Goal: Task Accomplishment & Management: Manage account settings

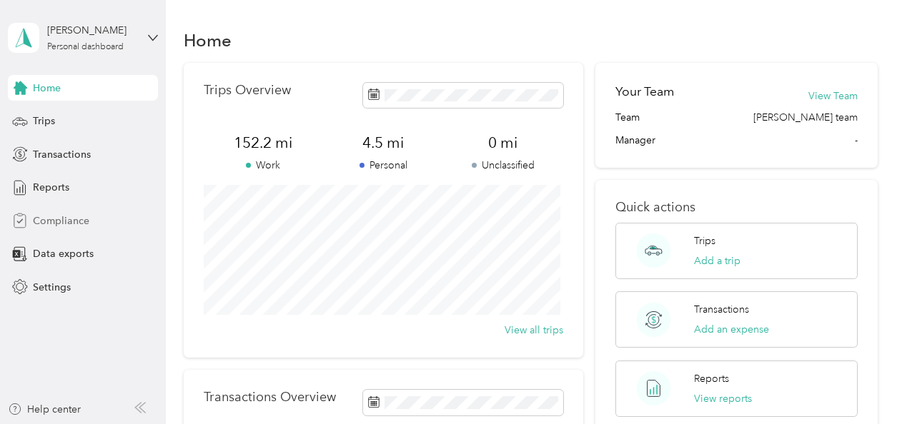
click at [61, 223] on span "Compliance" at bounding box center [61, 221] width 56 height 15
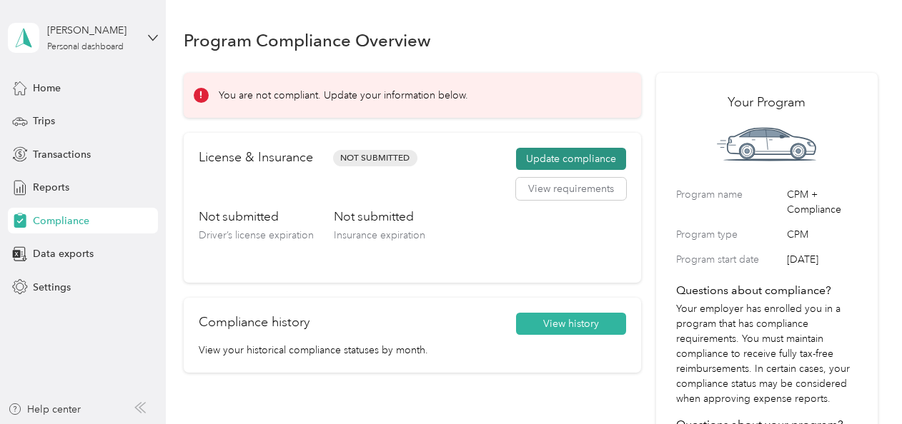
click at [543, 156] on button "Update compliance" at bounding box center [571, 159] width 110 height 23
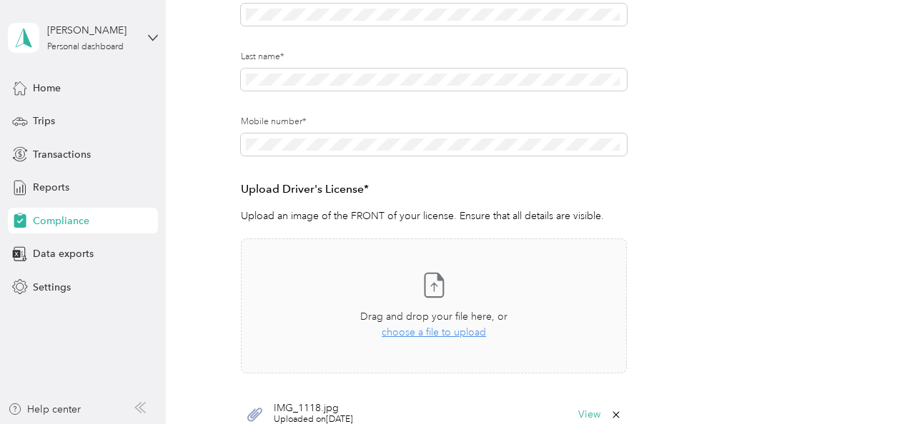
scroll to position [233, 0]
click at [438, 330] on span "choose a file to upload" at bounding box center [434, 332] width 104 height 12
click at [790, 225] on form "Employee details & driver’s license License Insurance declaration Insurance Veh…" at bounding box center [530, 200] width 578 height 589
click at [444, 329] on span "choose a file to upload" at bounding box center [434, 332] width 104 height 12
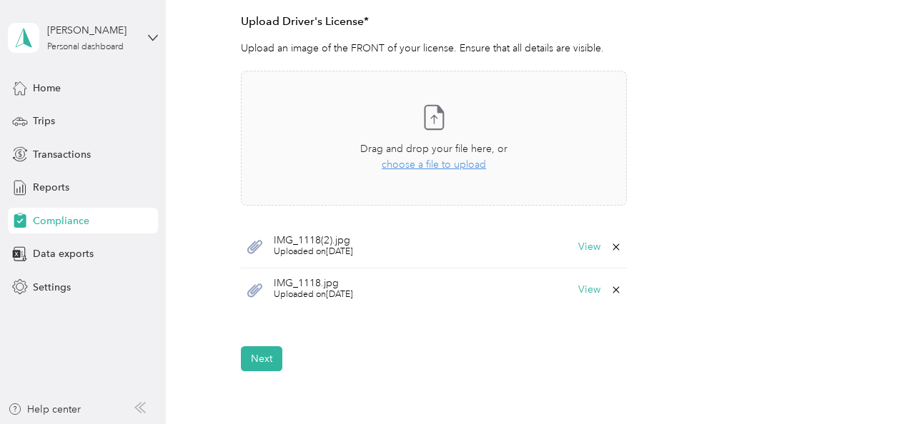
scroll to position [402, 0]
click at [614, 241] on icon at bounding box center [615, 245] width 11 height 11
click at [579, 251] on button "Yes" at bounding box center [578, 255] width 28 height 23
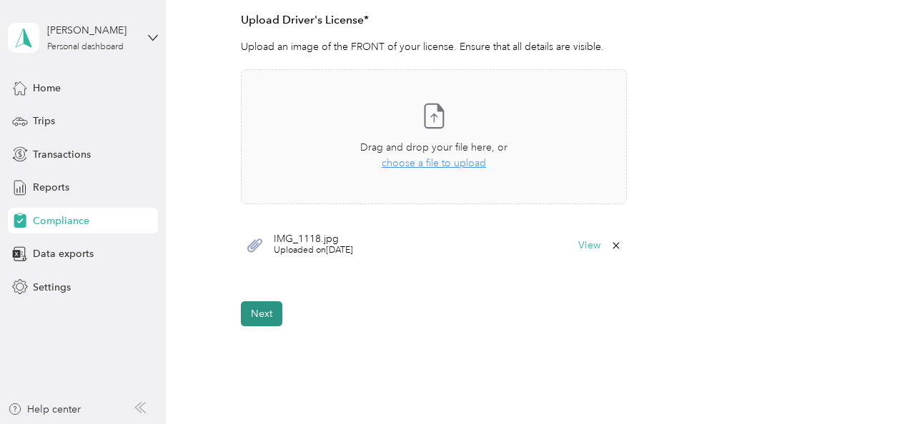
click at [260, 312] on button "Next" at bounding box center [261, 314] width 41 height 25
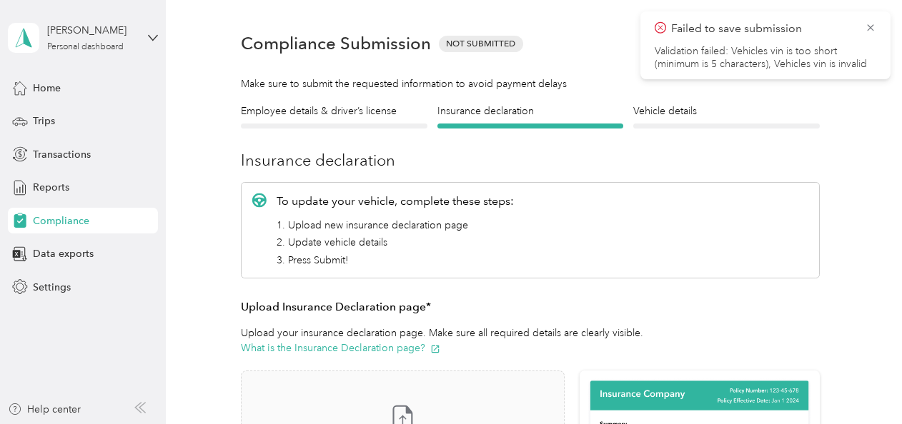
scroll to position [17, 0]
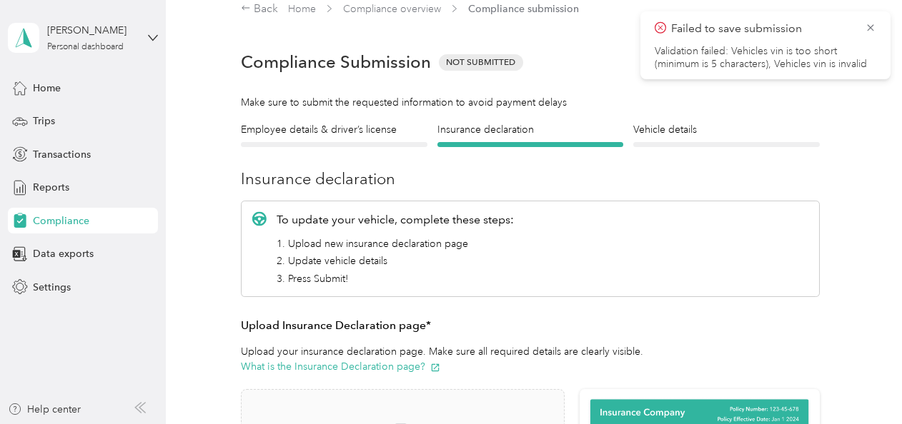
click at [690, 142] on div at bounding box center [726, 144] width 186 height 5
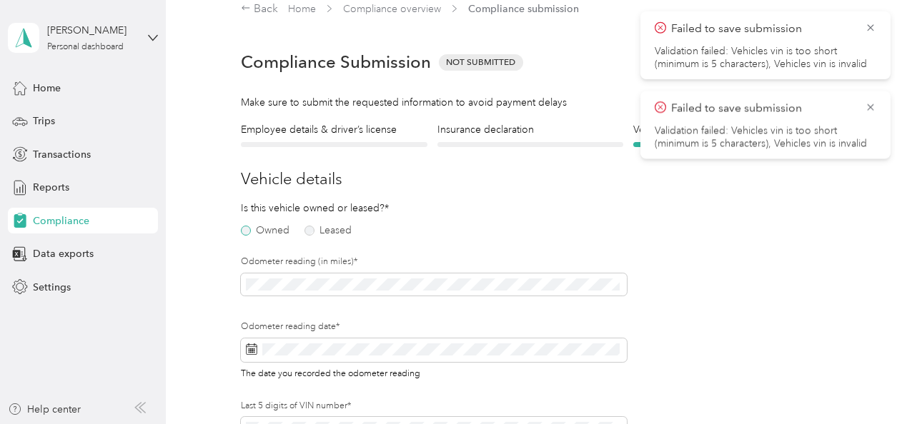
click at [254, 233] on label "Owned" at bounding box center [265, 231] width 49 height 10
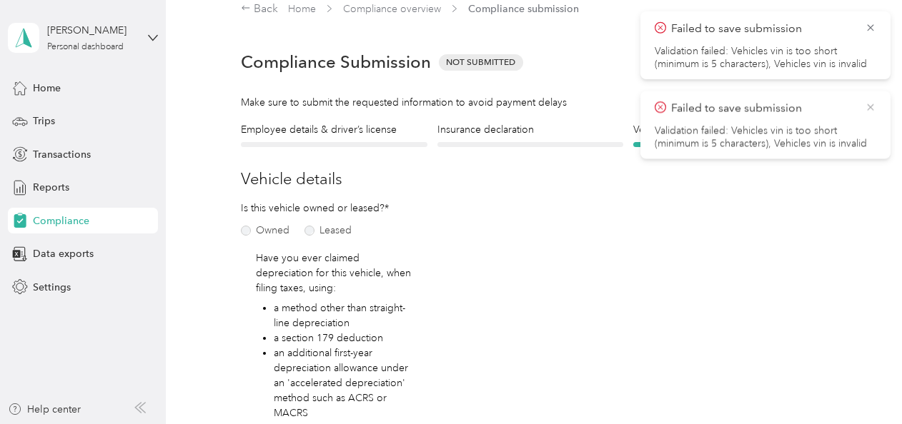
click at [870, 103] on icon at bounding box center [869, 107] width 11 height 13
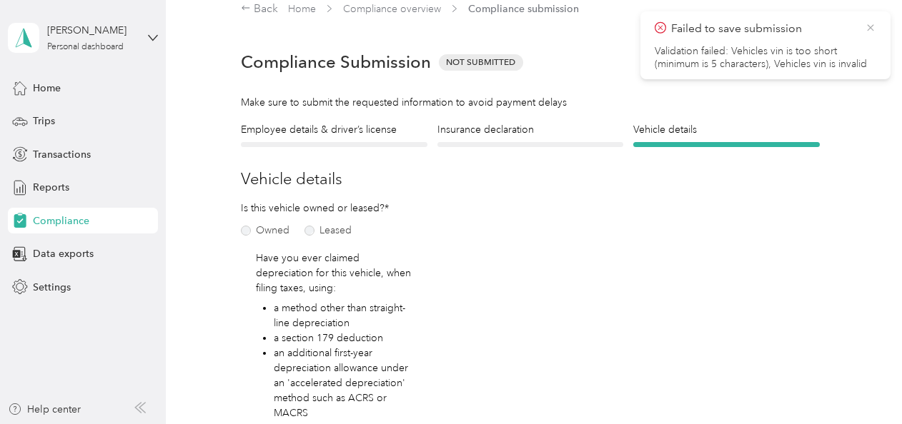
click at [870, 30] on icon at bounding box center [869, 27] width 11 height 13
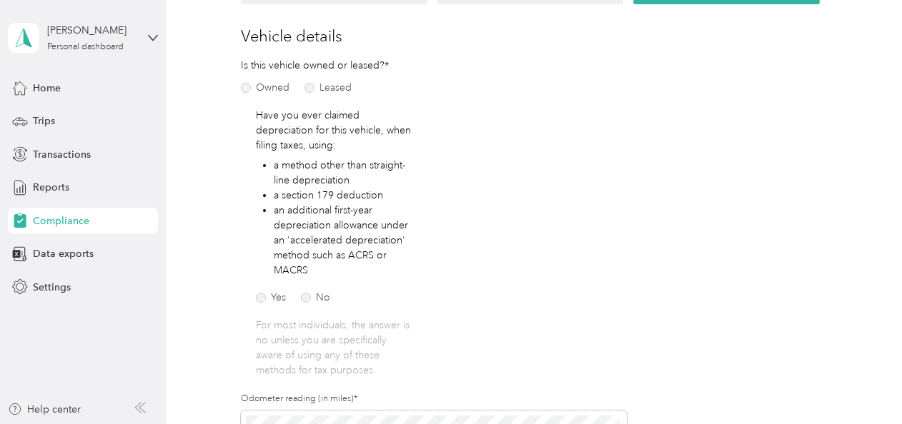
scroll to position [161, 0]
click at [261, 298] on label "Yes" at bounding box center [271, 297] width 30 height 10
click at [312, 298] on label "No" at bounding box center [315, 297] width 29 height 10
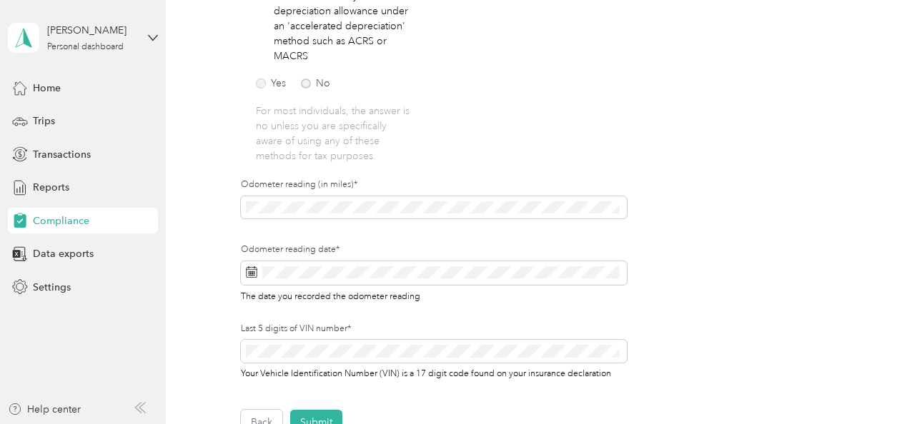
scroll to position [377, 0]
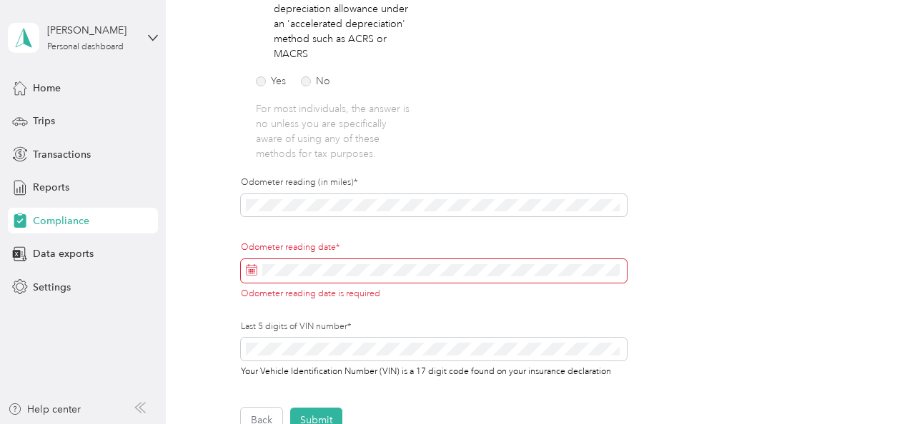
click at [456, 264] on div "Odometer reading date* Odometer reading date is required" at bounding box center [433, 270] width 385 height 59
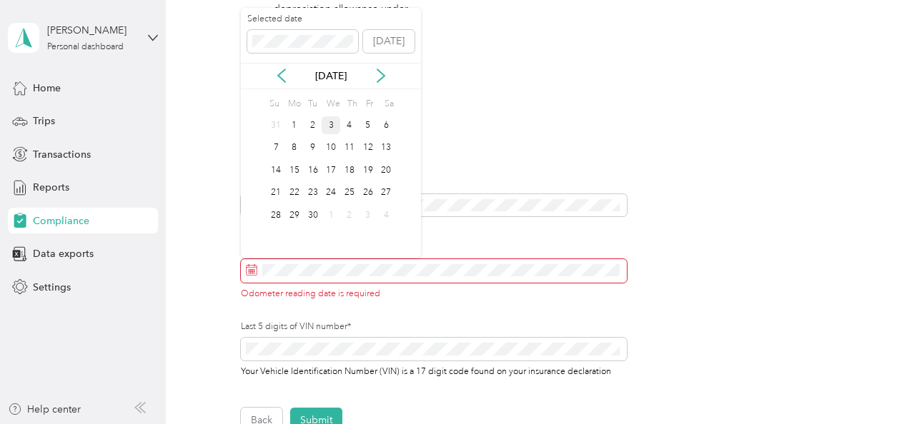
click at [329, 127] on div "3" at bounding box center [331, 125] width 19 height 18
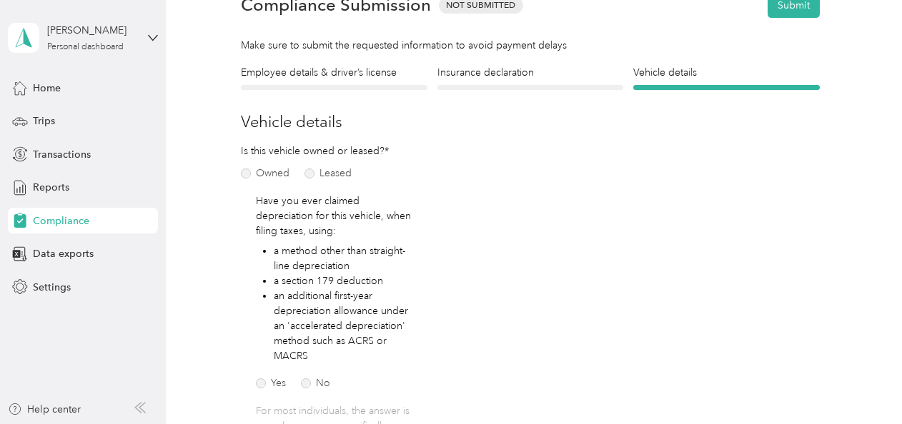
scroll to position [78, 0]
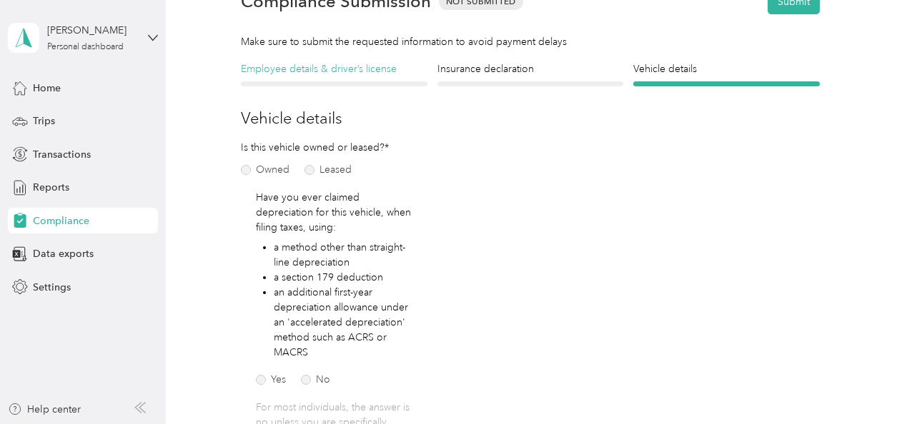
click at [385, 74] on h4 "Employee details & driver’s license" at bounding box center [334, 68] width 186 height 15
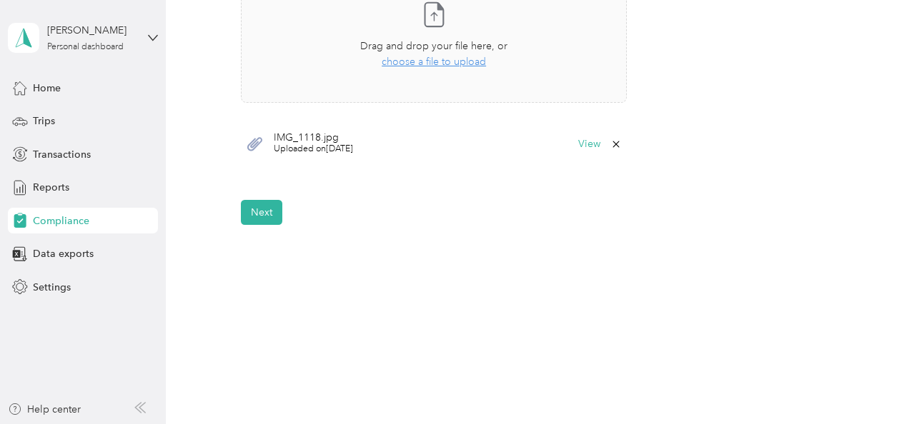
scroll to position [505, 0]
click at [270, 209] on button "Next" at bounding box center [261, 210] width 41 height 25
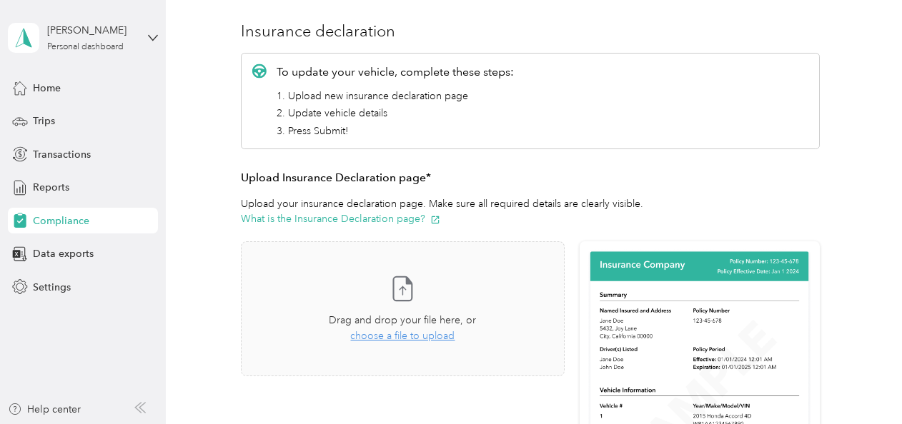
scroll to position [213, 0]
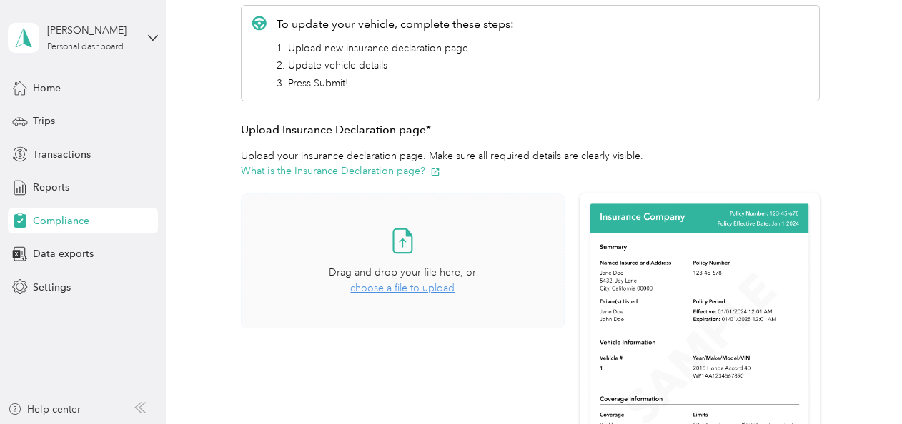
click at [406, 279] on div "Drag and drop your file here, or choose a file to upload" at bounding box center [402, 280] width 147 height 31
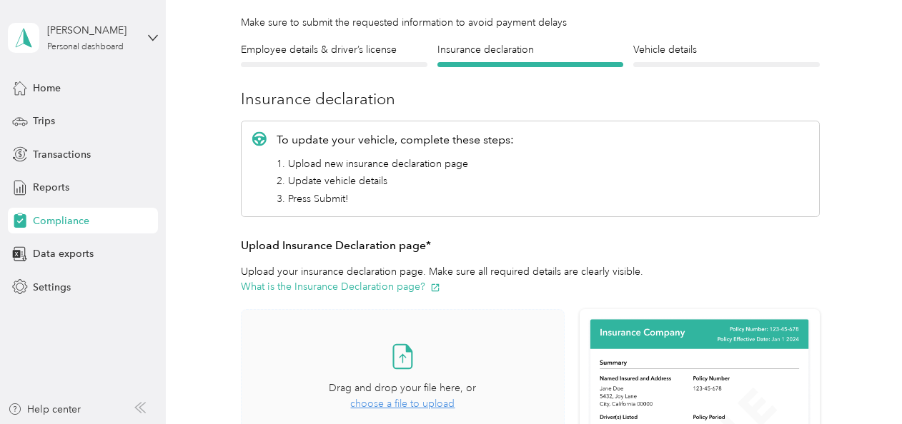
scroll to position [73, 0]
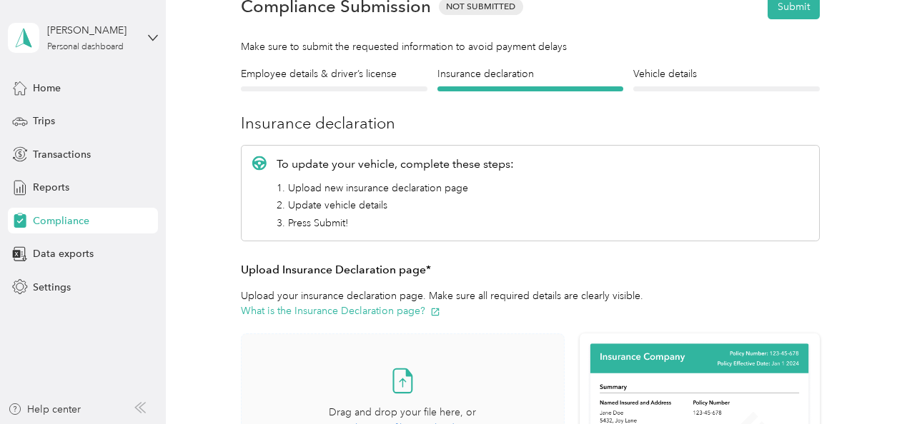
click at [737, 84] on div "Vehicle details Vehicle" at bounding box center [726, 78] width 186 height 25
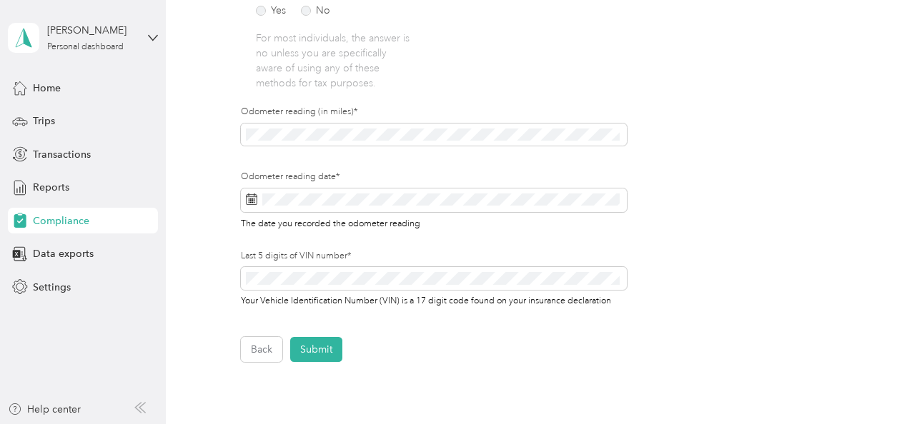
scroll to position [461, 0]
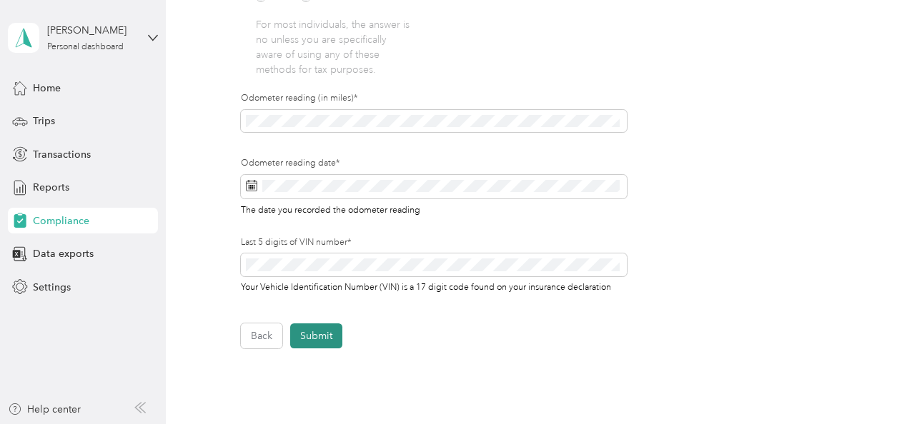
click at [326, 330] on button "Submit" at bounding box center [316, 336] width 52 height 25
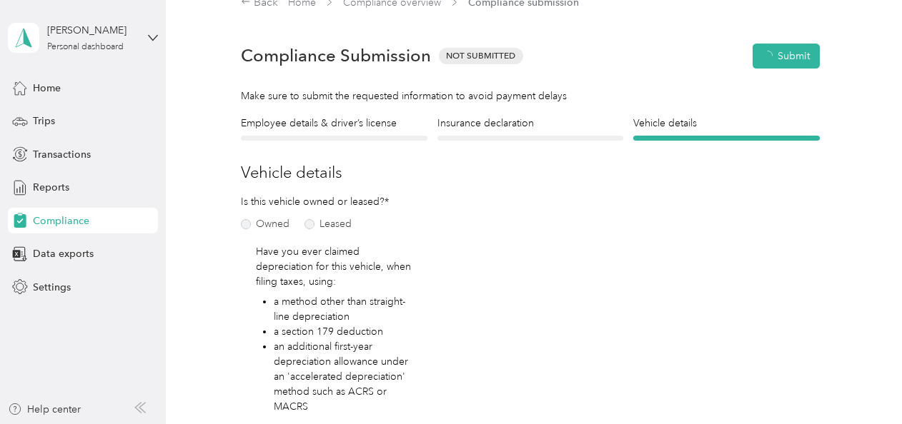
scroll to position [17, 0]
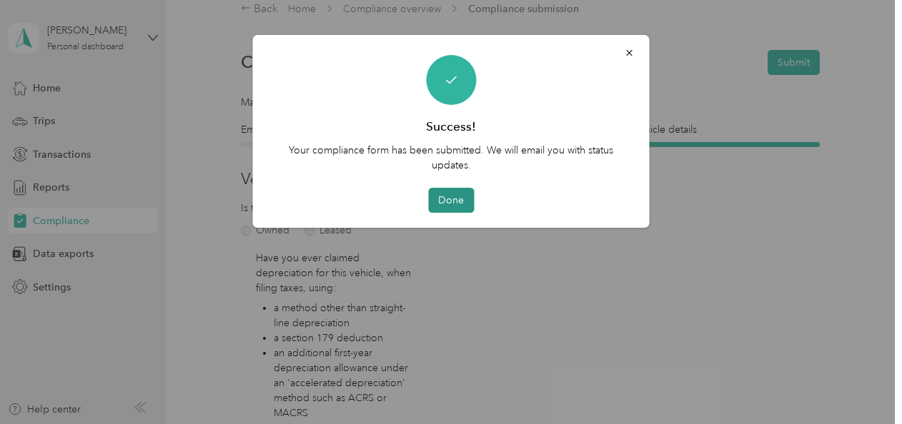
click at [444, 195] on button "Done" at bounding box center [451, 200] width 46 height 25
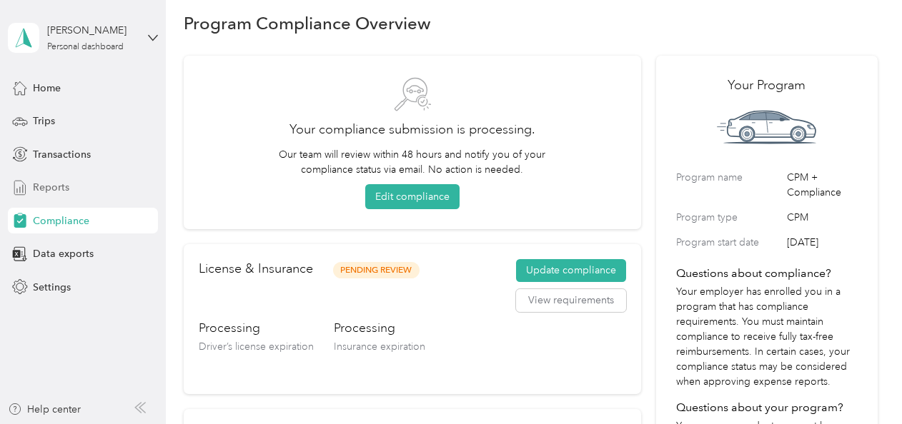
click at [46, 183] on span "Reports" at bounding box center [51, 187] width 36 height 15
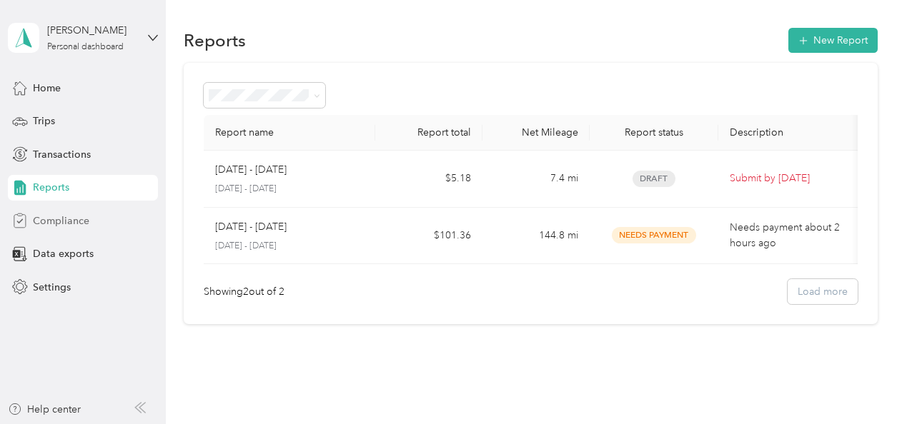
click at [71, 218] on span "Compliance" at bounding box center [61, 221] width 56 height 15
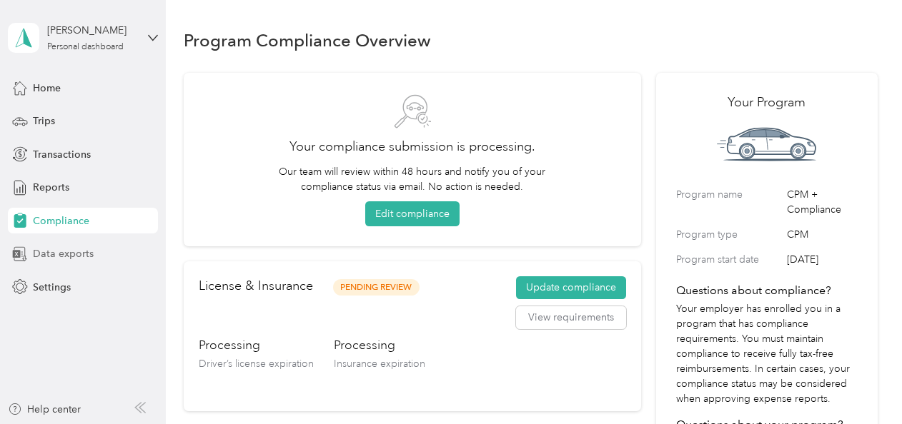
click at [76, 255] on span "Data exports" at bounding box center [63, 253] width 61 height 15
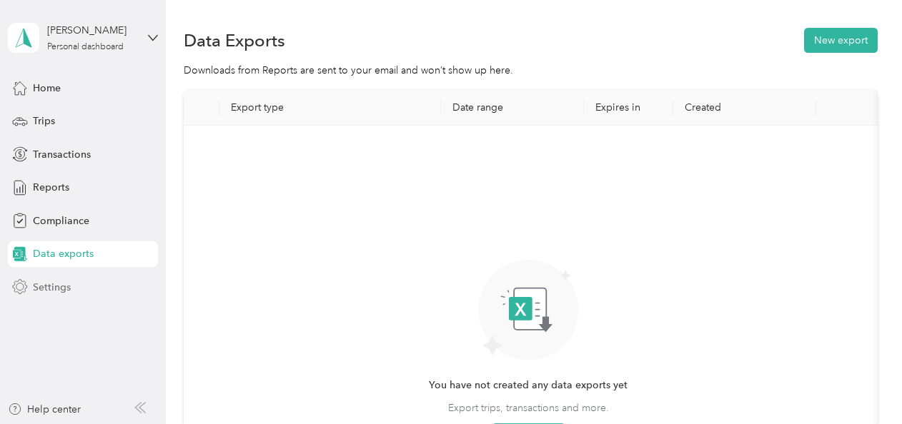
click at [52, 281] on span "Settings" at bounding box center [52, 287] width 38 height 15
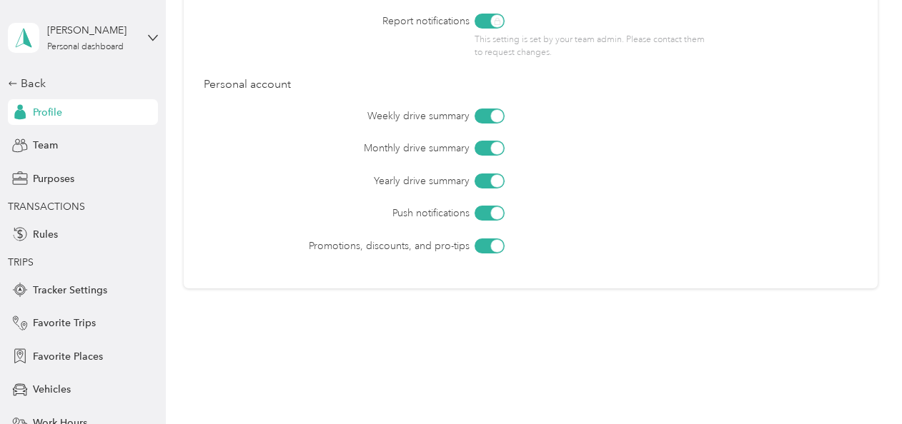
scroll to position [727, 0]
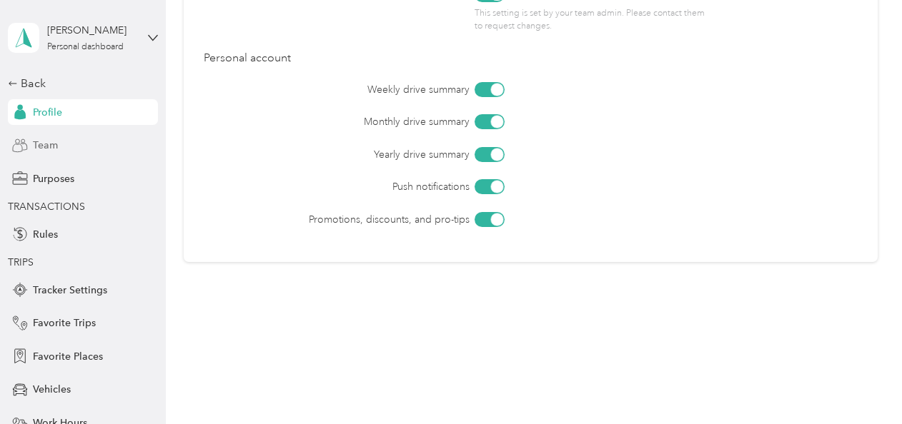
click at [44, 146] on span "Team" at bounding box center [45, 145] width 25 height 15
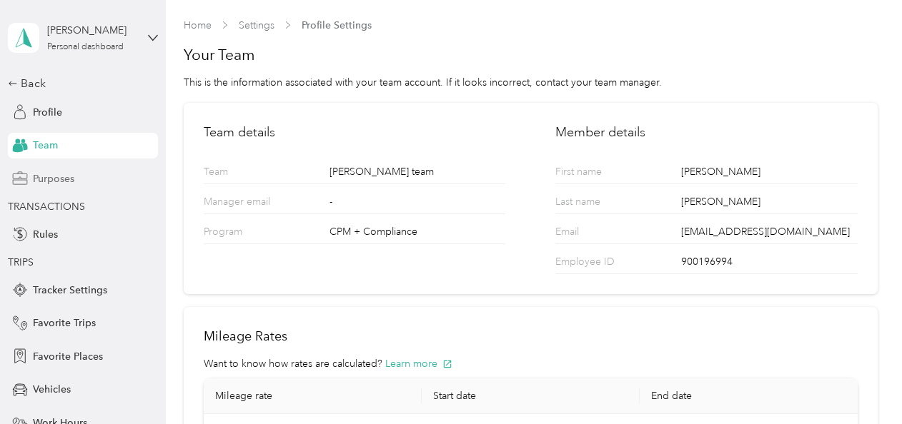
click at [59, 179] on span "Purposes" at bounding box center [53, 178] width 41 height 15
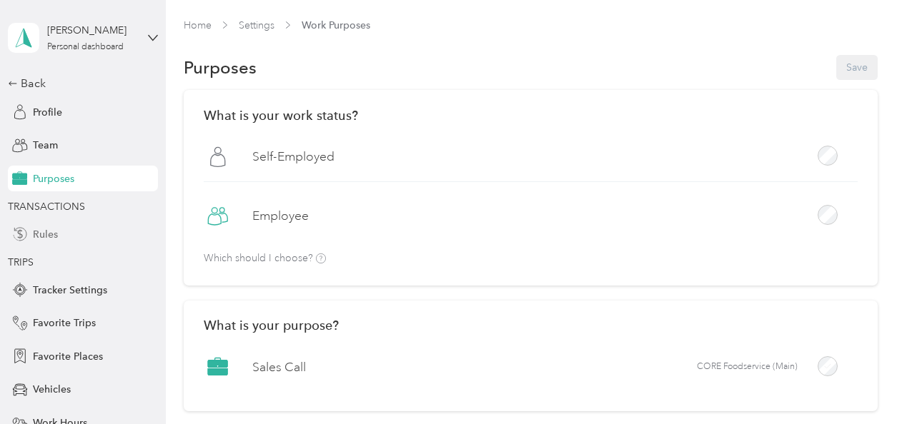
click at [52, 236] on div "Rules" at bounding box center [83, 234] width 150 height 26
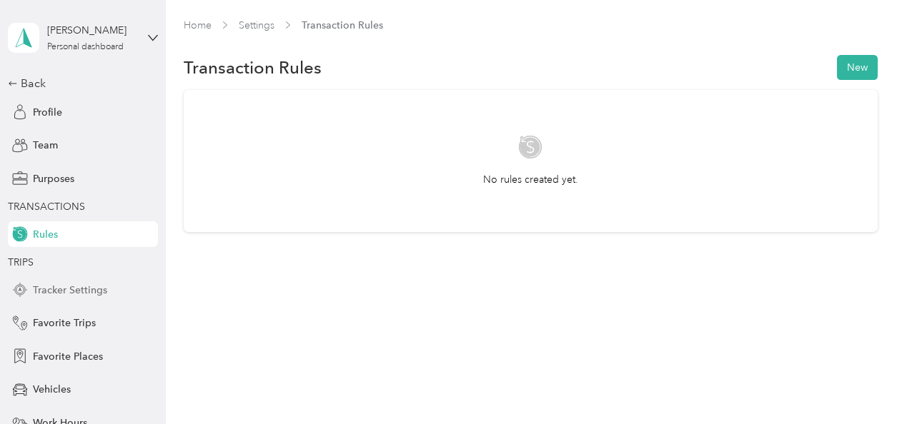
click at [89, 286] on span "Tracker Settings" at bounding box center [70, 290] width 74 height 15
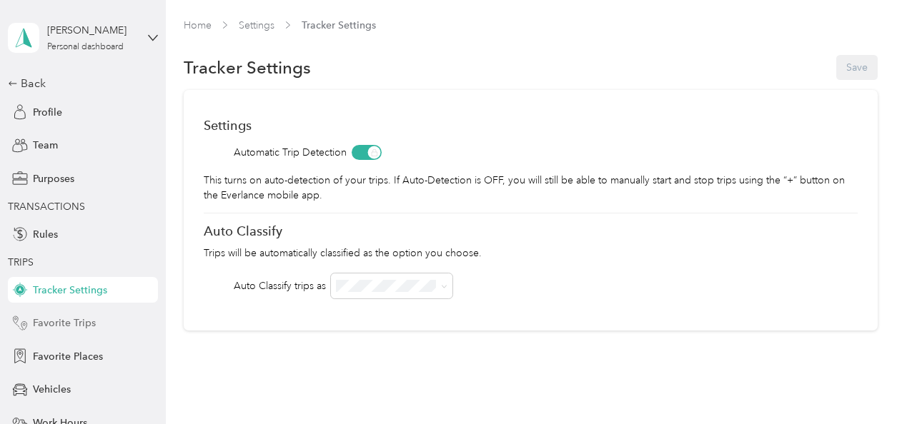
click at [90, 318] on div "Favorite Trips" at bounding box center [83, 324] width 150 height 26
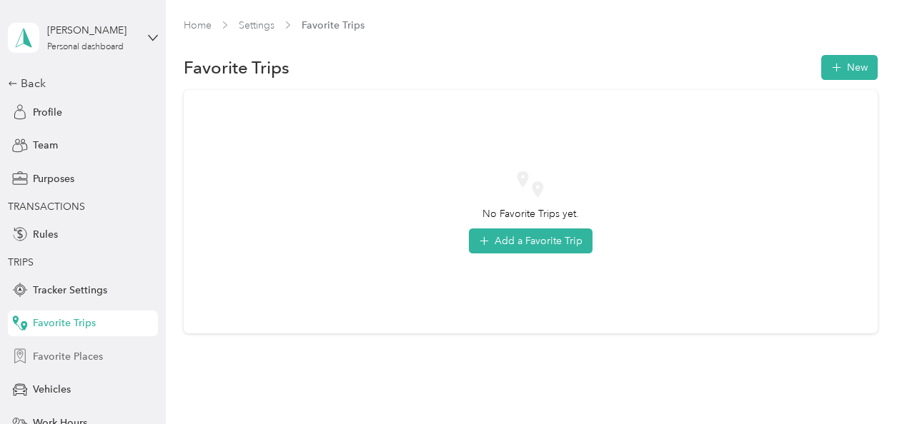
click at [88, 355] on span "Favorite Places" at bounding box center [68, 356] width 70 height 15
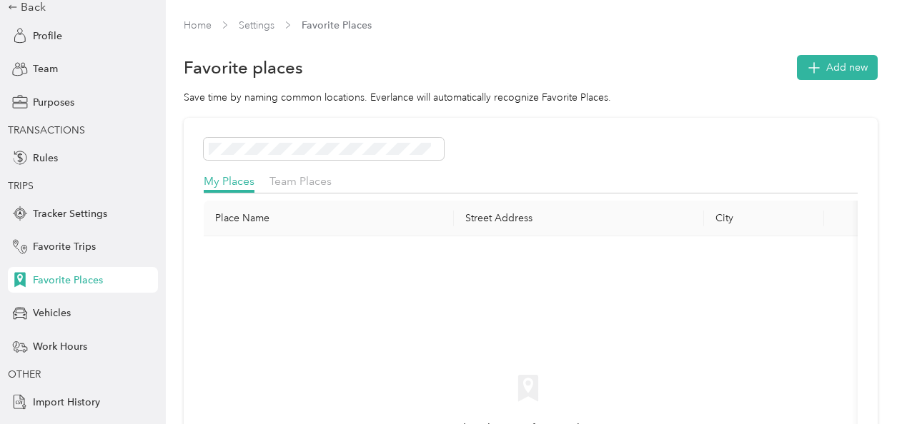
scroll to position [102, 0]
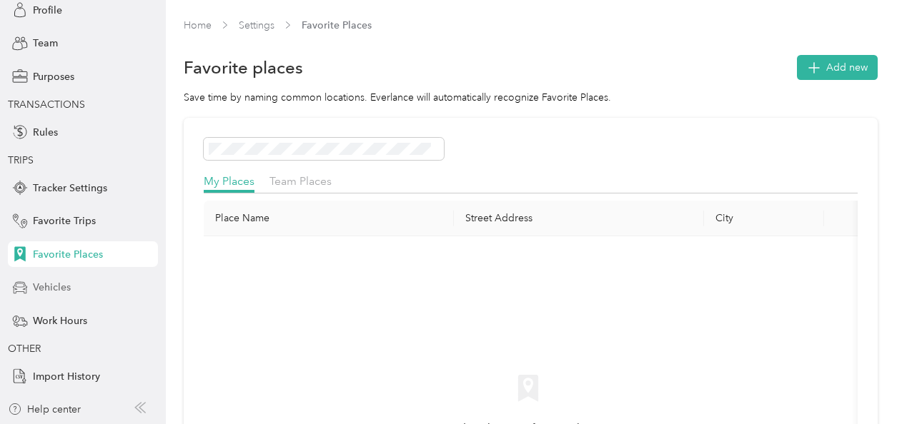
click at [96, 289] on div "Vehicles" at bounding box center [83, 288] width 150 height 26
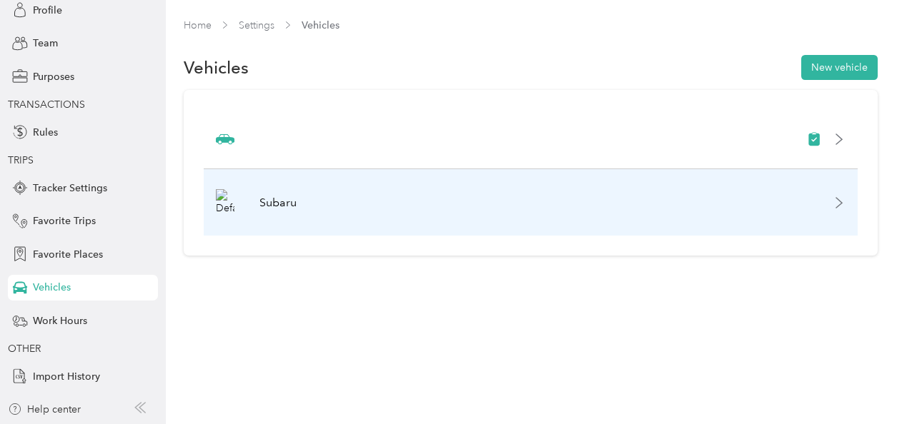
click at [848, 189] on div "Subaru" at bounding box center [531, 202] width 654 height 66
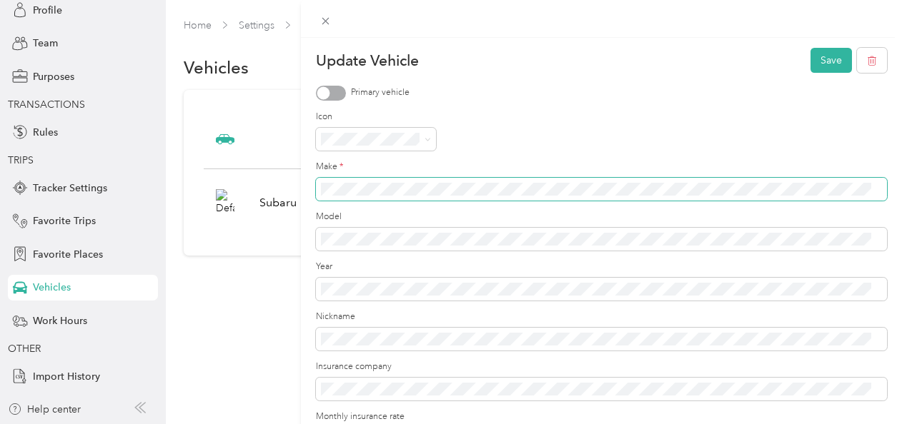
scroll to position [189, 0]
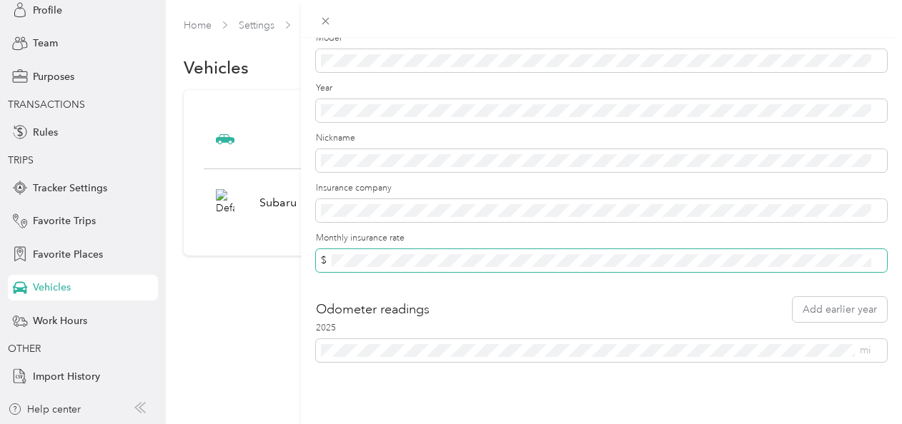
click at [453, 249] on span "$" at bounding box center [601, 260] width 571 height 23
click at [724, 281] on form "Update Vehicle Save Primary vehicle Icon Make * Model Year Nickname Insurance c…" at bounding box center [601, 115] width 571 height 493
click at [663, 377] on div "Update Vehicle Save Primary vehicle Icon Make * Model Year Nickname Insurance c…" at bounding box center [601, 250] width 601 height 424
click at [663, 324] on div "2025 mi" at bounding box center [601, 342] width 571 height 40
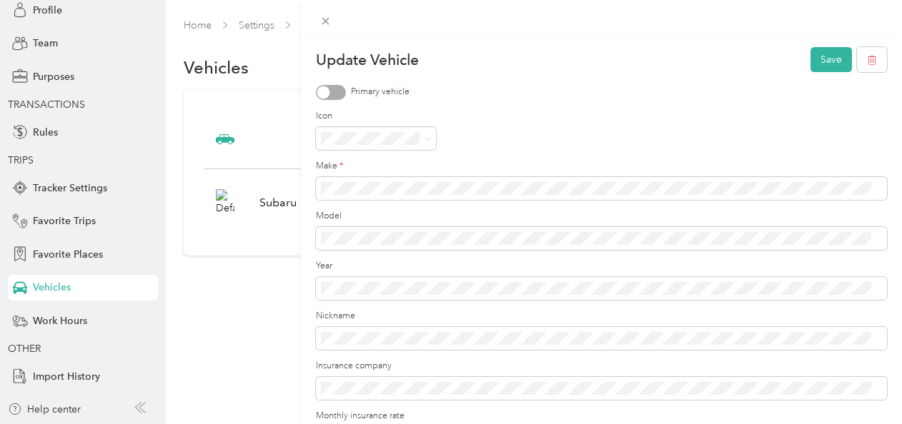
scroll to position [0, 0]
click at [823, 49] on button "Save" at bounding box center [830, 60] width 41 height 25
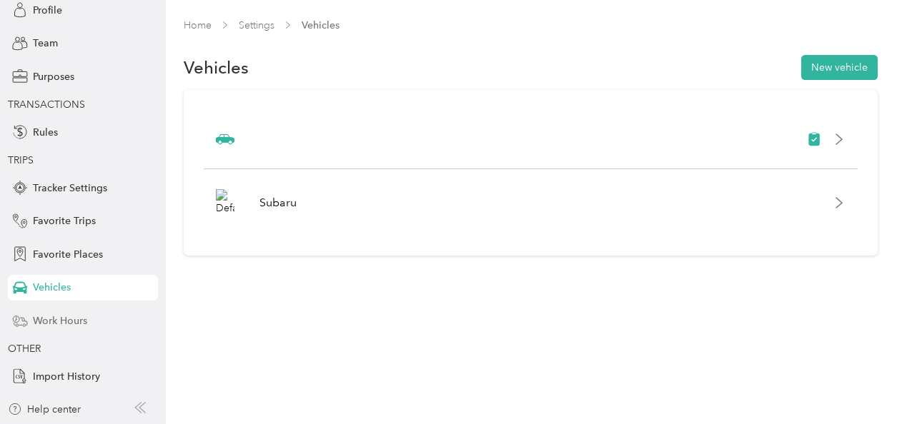
click at [64, 319] on span "Work Hours" at bounding box center [60, 321] width 54 height 15
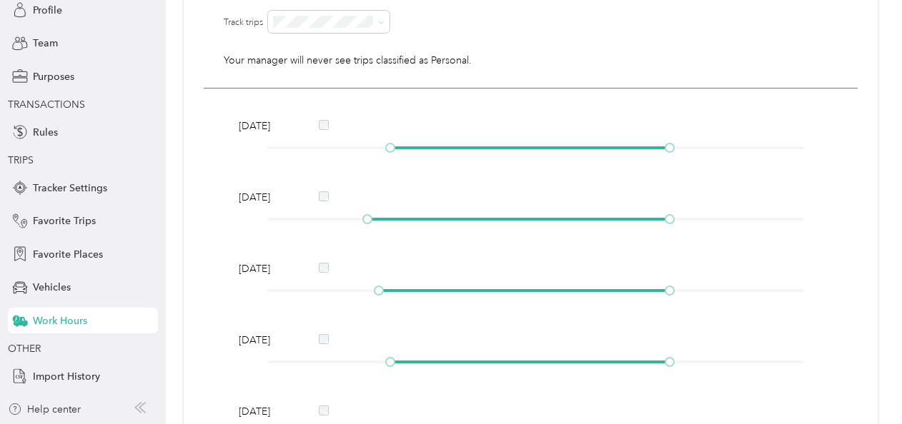
scroll to position [249, 0]
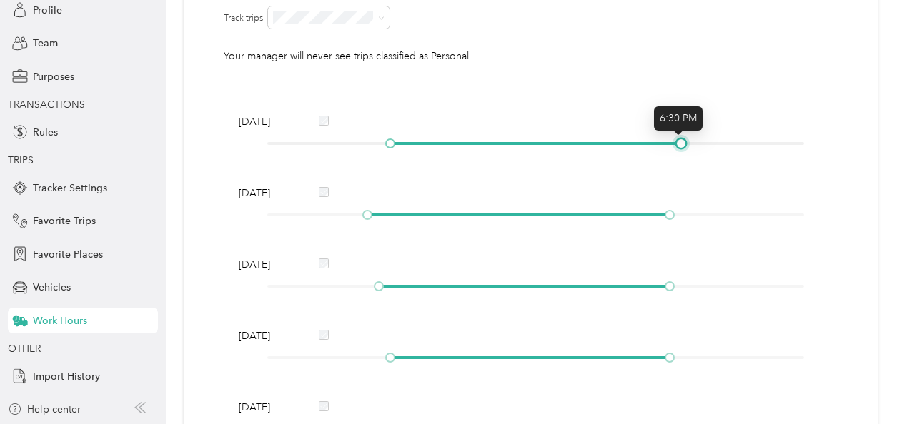
drag, startPoint x: 669, startPoint y: 141, endPoint x: 682, endPoint y: 141, distance: 12.9
click at [682, 141] on div at bounding box center [680, 143] width 7 height 7
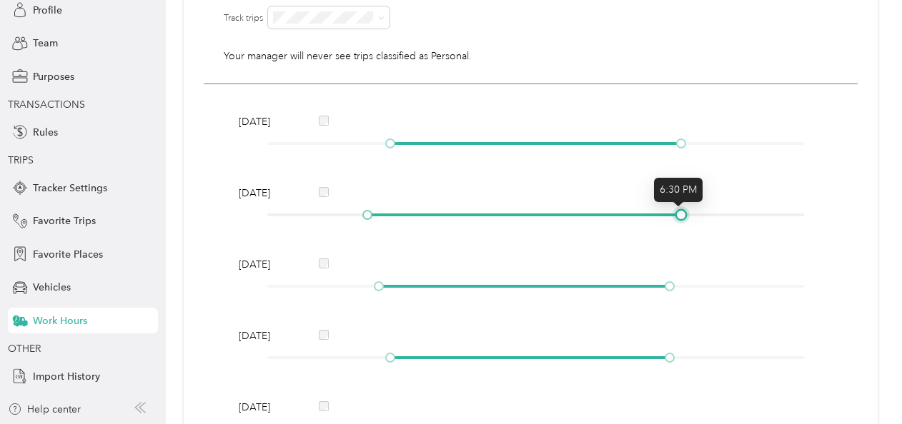
drag, startPoint x: 669, startPoint y: 211, endPoint x: 676, endPoint y: 212, distance: 7.2
click at [677, 212] on div at bounding box center [680, 214] width 7 height 7
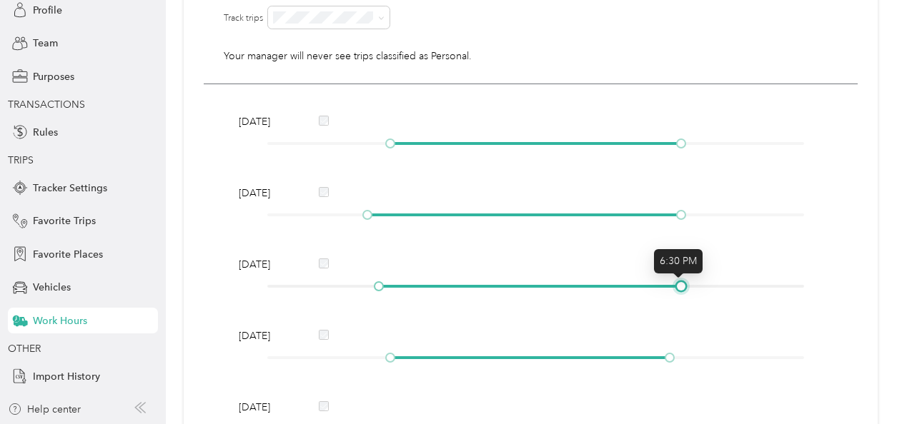
drag, startPoint x: 668, startPoint y: 286, endPoint x: 677, endPoint y: 285, distance: 8.6
click at [677, 285] on div at bounding box center [680, 286] width 7 height 7
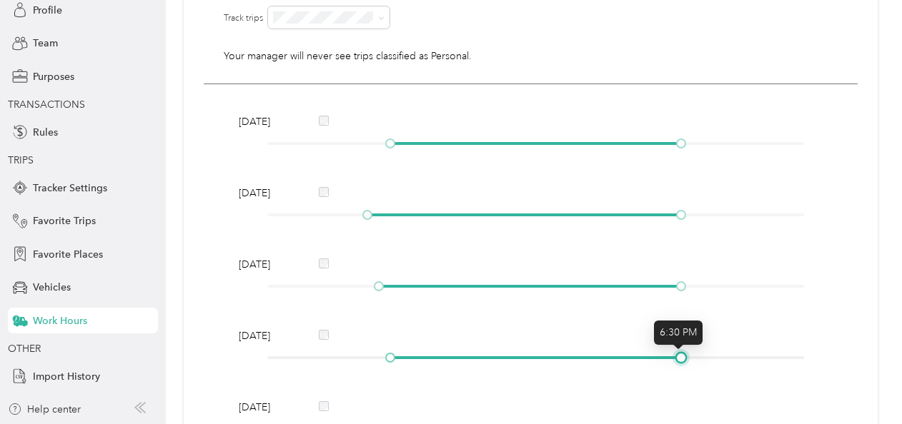
drag, startPoint x: 666, startPoint y: 357, endPoint x: 679, endPoint y: 357, distance: 12.9
click at [679, 357] on div at bounding box center [680, 357] width 7 height 7
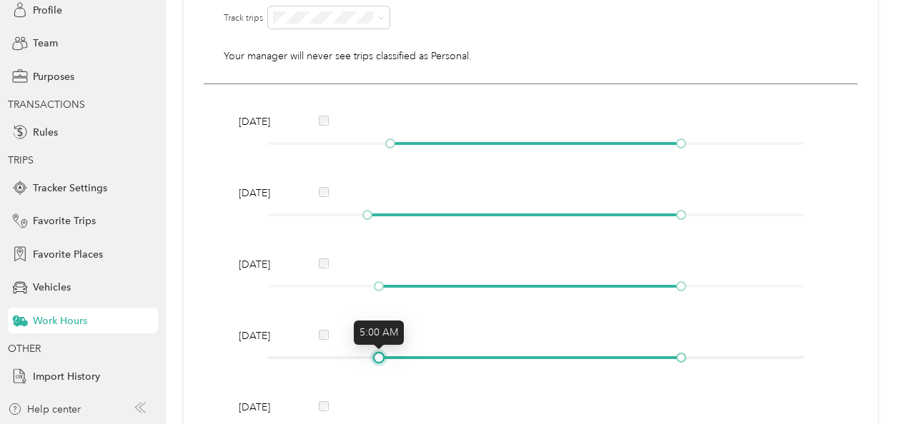
click at [386, 359] on div at bounding box center [535, 358] width 537 height 9
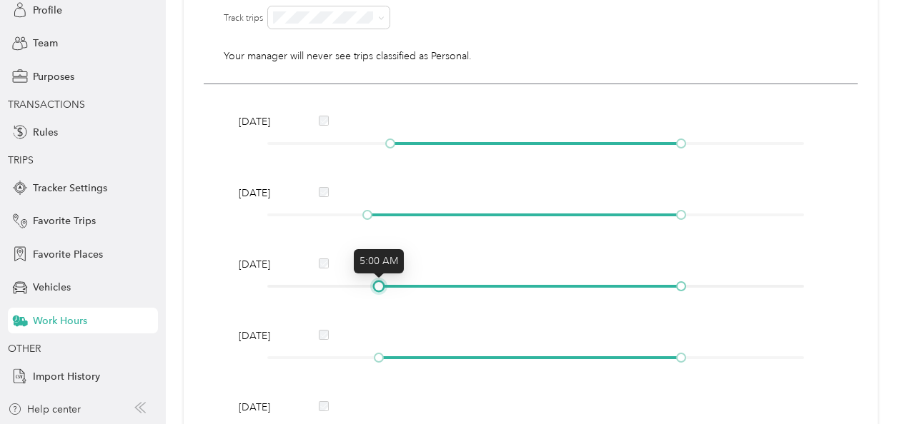
click at [379, 287] on div at bounding box center [378, 286] width 7 height 7
drag, startPoint x: 384, startPoint y: 144, endPoint x: 375, endPoint y: 146, distance: 9.4
click at [375, 146] on div at bounding box center [378, 143] width 7 height 7
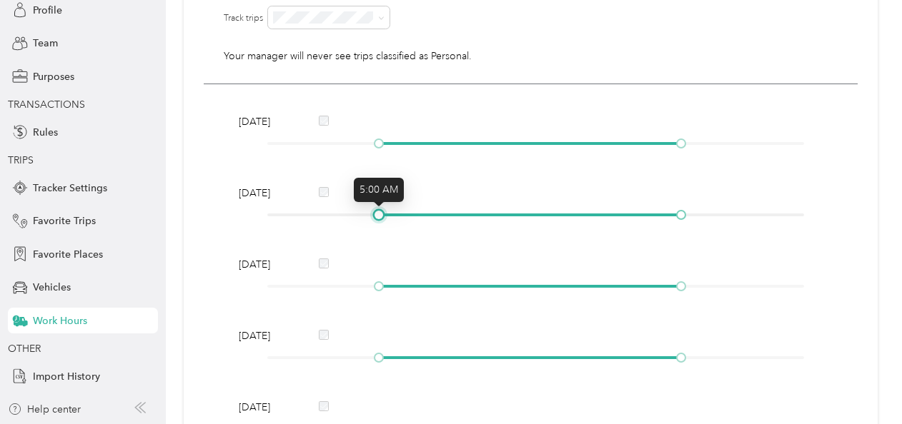
click at [375, 211] on div at bounding box center [378, 214] width 7 height 7
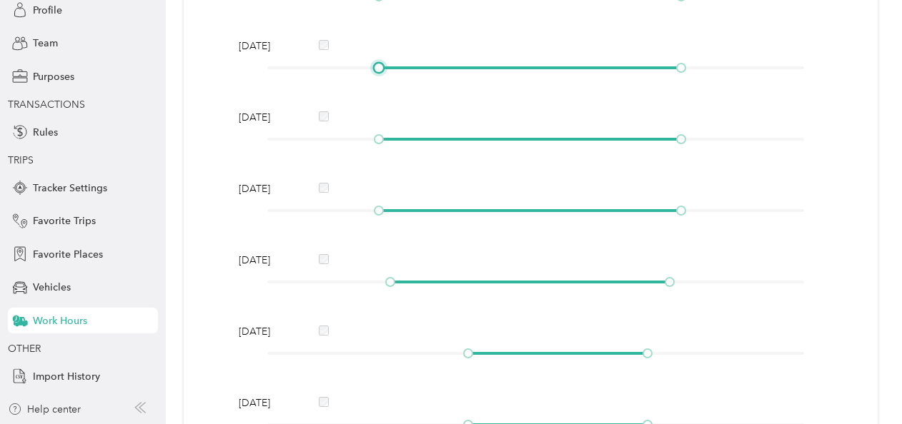
scroll to position [404, 0]
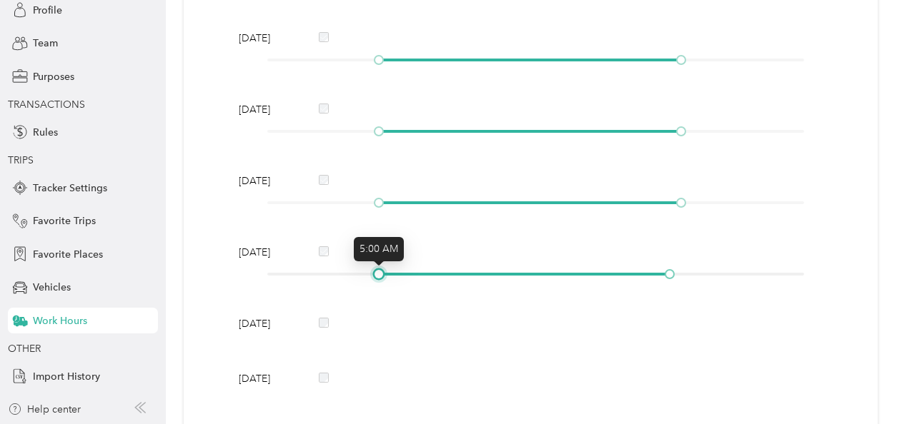
drag, startPoint x: 388, startPoint y: 273, endPoint x: 380, endPoint y: 273, distance: 7.9
click at [380, 273] on div at bounding box center [378, 274] width 7 height 7
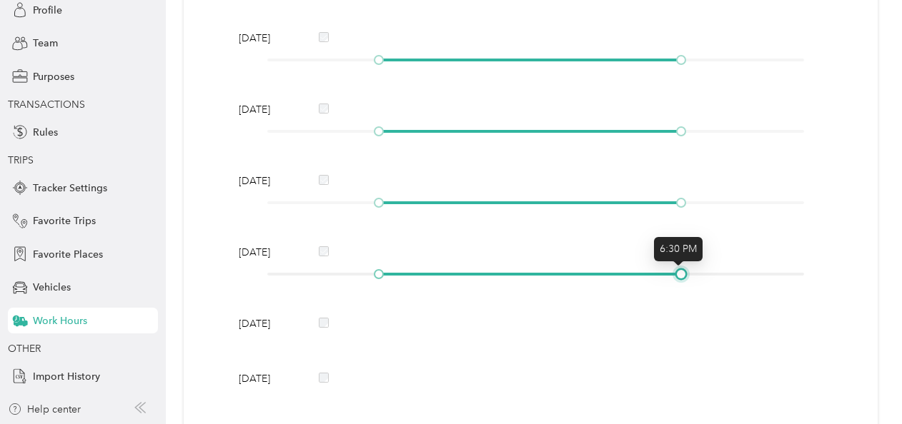
click at [677, 271] on div at bounding box center [680, 274] width 7 height 7
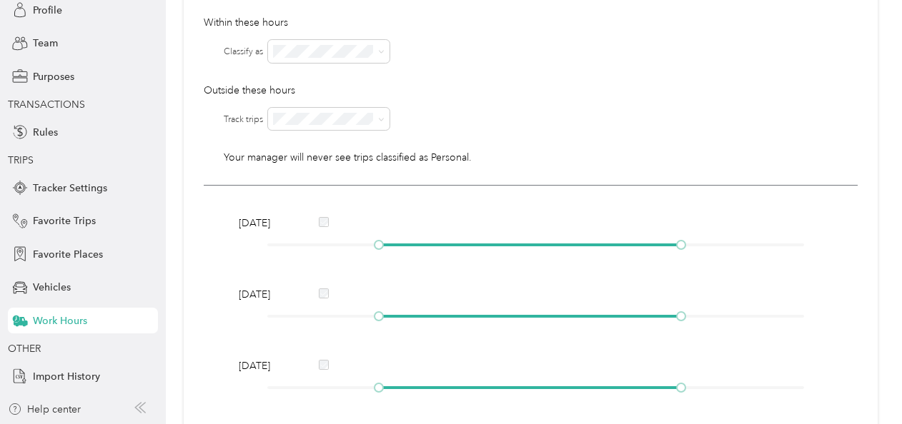
scroll to position [137, 0]
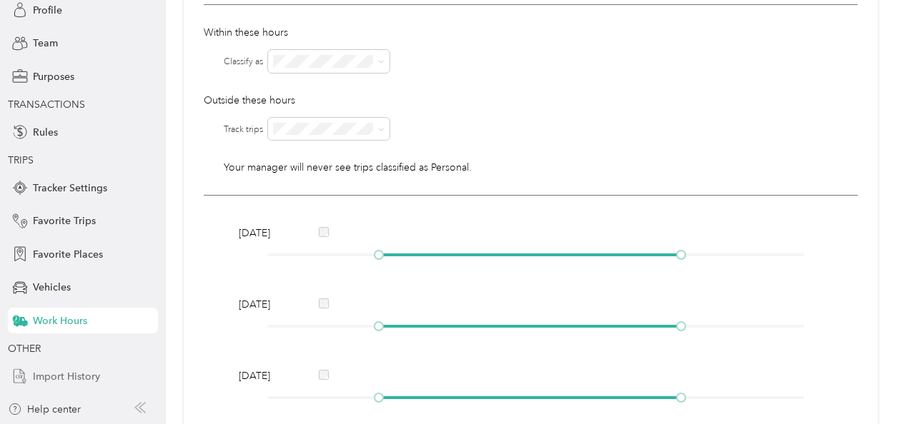
click at [64, 377] on span "Import History" at bounding box center [66, 376] width 67 height 15
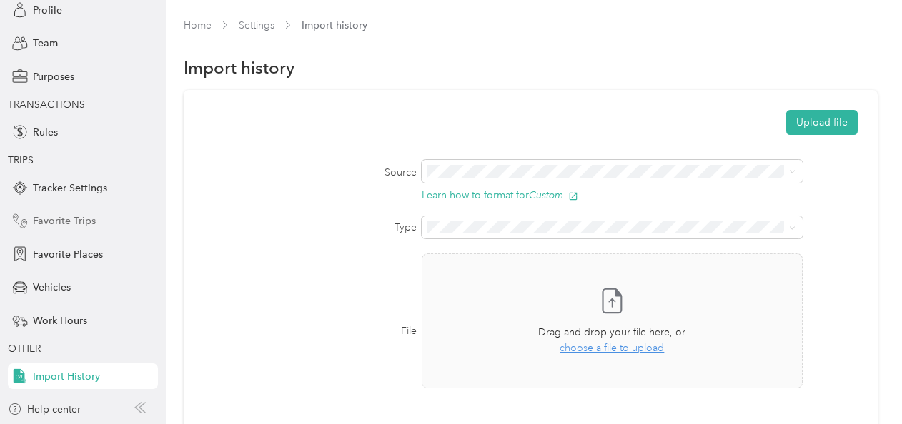
click at [44, 217] on span "Favorite Trips" at bounding box center [64, 221] width 63 height 15
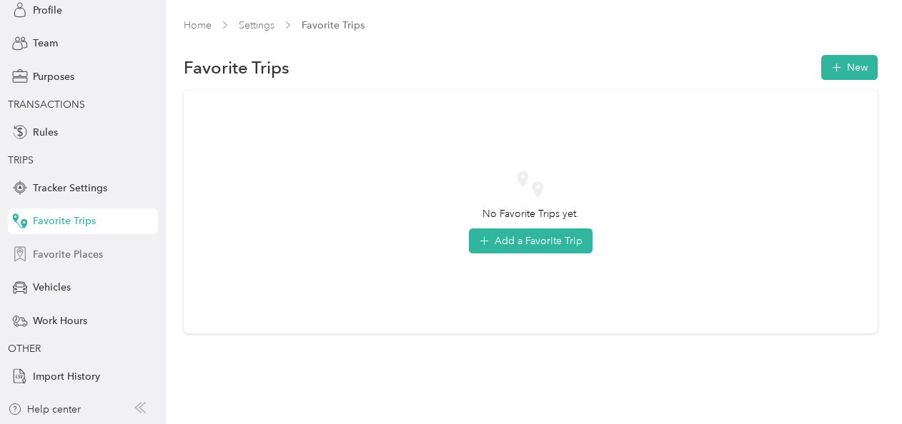
click at [83, 260] on span "Favorite Places" at bounding box center [68, 254] width 70 height 15
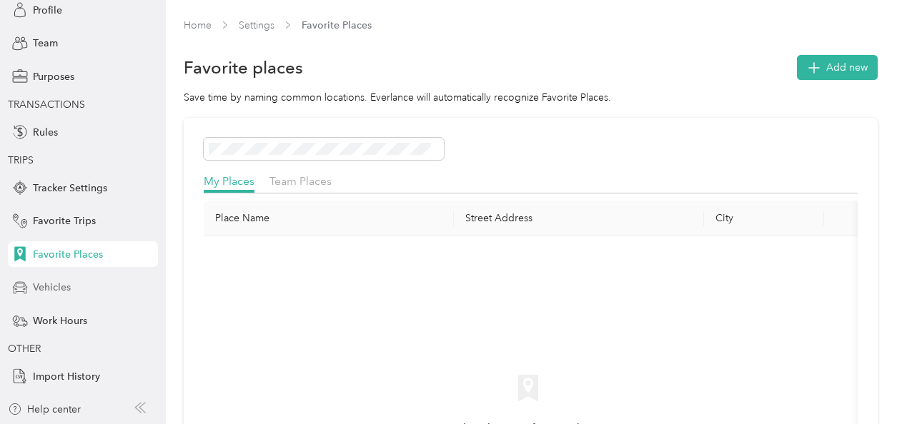
click at [61, 285] on span "Vehicles" at bounding box center [52, 287] width 38 height 15
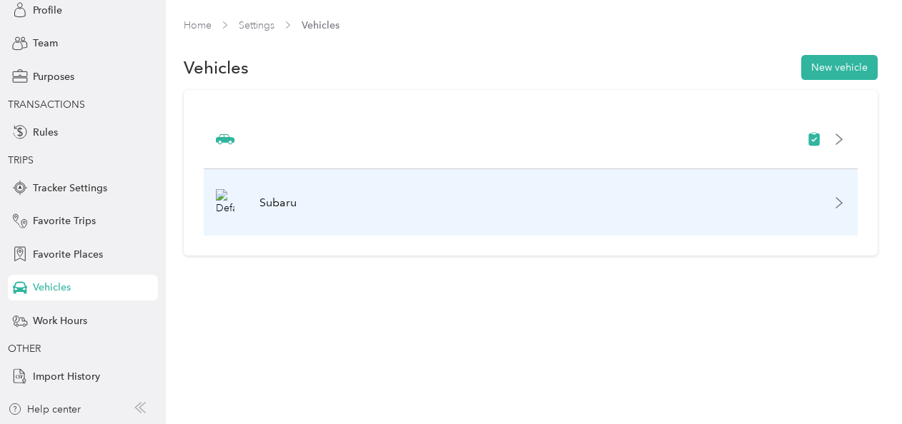
click at [456, 204] on div "Subaru" at bounding box center [531, 202] width 654 height 66
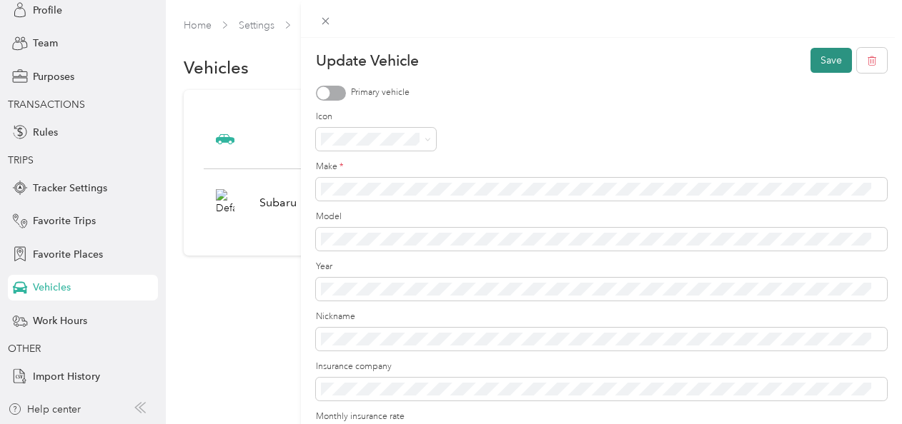
click at [816, 50] on button "Save" at bounding box center [830, 60] width 41 height 25
